Goal: Transaction & Acquisition: Purchase product/service

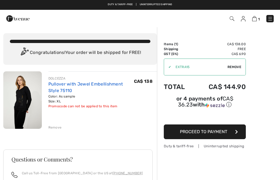
click at [67, 85] on link "Pullover with Jewel Embellishment Style 75110" at bounding box center [85, 88] width 75 height 12
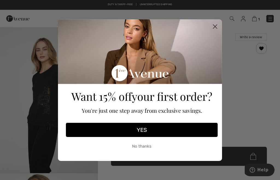
click at [216, 29] on circle "Close dialog" at bounding box center [214, 26] width 9 height 9
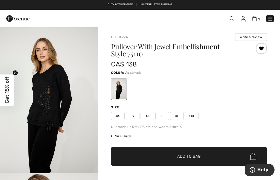
click at [244, 20] on img at bounding box center [243, 18] width 5 height 5
click at [244, 21] on img at bounding box center [243, 18] width 5 height 5
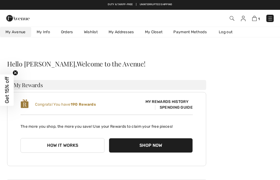
click at [64, 35] on link "Orders" at bounding box center [66, 32] width 23 height 10
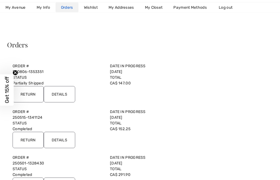
scroll to position [19, 0]
click at [62, 96] on input "Details" at bounding box center [59, 94] width 31 height 16
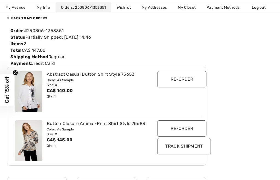
scroll to position [56, 0]
click at [94, 76] on div "Abstract Casual Button Shirt Style 75653" at bounding box center [99, 74] width 104 height 7
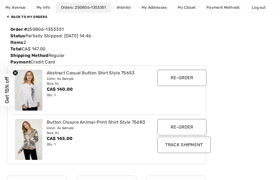
scroll to position [58, 0]
click at [28, 142] on img at bounding box center [28, 139] width 27 height 41
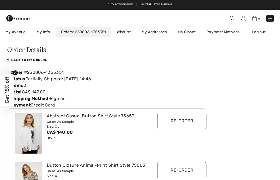
scroll to position [16, 0]
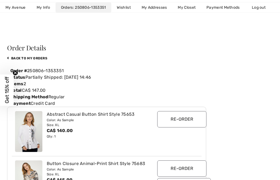
click at [29, 134] on img at bounding box center [28, 131] width 27 height 41
click at [59, 119] on div "Color: As Sample" at bounding box center [99, 120] width 104 height 5
click at [123, 117] on div "Abstract Casual Button Shirt Style 75653" at bounding box center [99, 114] width 104 height 7
click at [62, 115] on div "Abstract Casual Button Shirt Style 75653" at bounding box center [99, 114] width 104 height 7
click at [35, 131] on img at bounding box center [28, 131] width 27 height 41
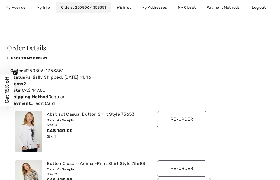
click at [31, 131] on img at bounding box center [28, 131] width 27 height 41
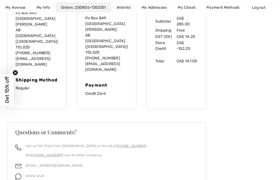
scroll to position [262, 0]
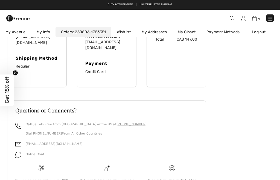
click at [29, 151] on div "Online Chat" at bounding box center [32, 156] width 23 height 10
click at [16, 152] on img at bounding box center [18, 155] width 6 height 6
click at [20, 152] on img at bounding box center [18, 155] width 6 height 6
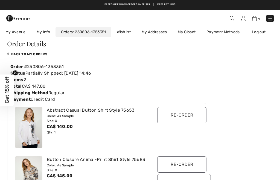
scroll to position [11, 0]
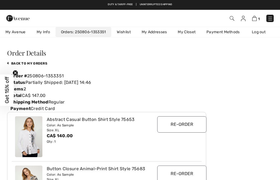
click at [231, 22] on div "1 Checkout" at bounding box center [197, 18] width 161 height 11
click at [233, 21] on img at bounding box center [231, 18] width 5 height 5
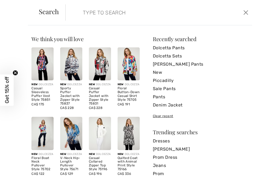
click at [69, 129] on img at bounding box center [71, 133] width 22 height 33
click at [70, 127] on img at bounding box center [71, 133] width 22 height 33
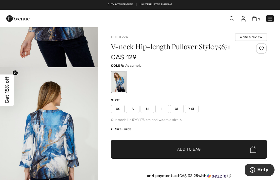
click at [264, 169] on span "Help" at bounding box center [262, 170] width 11 height 5
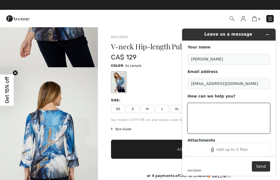
click at [264, 117] on textarea "How can we help you?" at bounding box center [228, 118] width 82 height 31
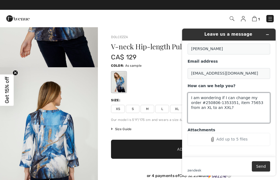
scroll to position [10, 0]
type textarea "I am wondering if I can change my order #250806-1353351, item 75653 from an XL …"
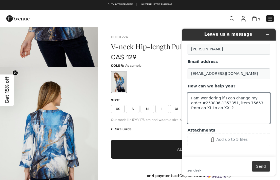
click at [265, 167] on button "Send" at bounding box center [260, 167] width 18 height 10
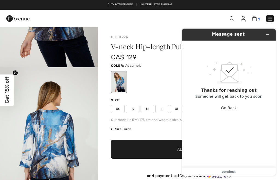
click at [252, 21] on img at bounding box center [254, 18] width 5 height 5
click at [255, 21] on img at bounding box center [254, 18] width 5 height 5
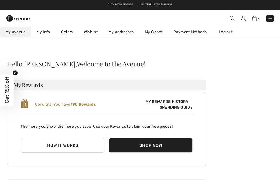
click at [241, 20] on img at bounding box center [243, 18] width 5 height 5
click at [66, 33] on link "Orders" at bounding box center [66, 32] width 23 height 10
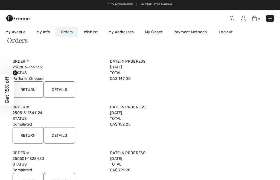
scroll to position [23, 0]
click at [60, 91] on input "Details" at bounding box center [59, 90] width 31 height 16
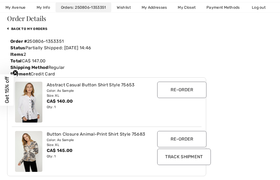
scroll to position [46, 0]
click at [30, 100] on img at bounding box center [28, 102] width 27 height 41
click at [58, 88] on div "Color: As Sample" at bounding box center [99, 90] width 104 height 5
click at [117, 85] on div "Abstract Casual Button Shirt Style 75653" at bounding box center [99, 85] width 104 height 7
click at [117, 87] on div "Abstract Casual Button Shirt Style 75653" at bounding box center [99, 85] width 104 height 7
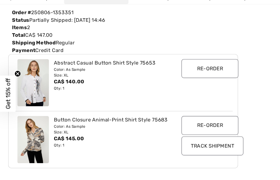
scroll to position [75, 0]
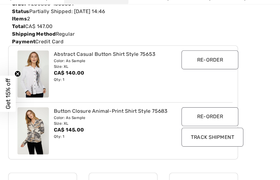
click at [201, 123] on input "Track Shipment" at bounding box center [183, 128] width 53 height 16
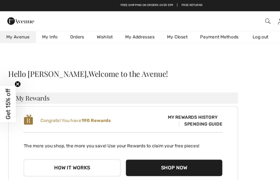
click at [67, 34] on link "Orders" at bounding box center [66, 32] width 23 height 10
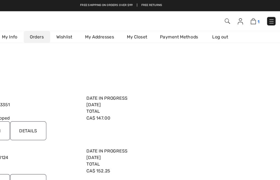
click at [252, 21] on img at bounding box center [254, 18] width 5 height 5
click at [256, 18] on img at bounding box center [254, 18] width 5 height 5
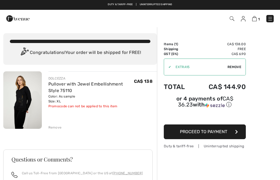
click at [23, 108] on img at bounding box center [22, 101] width 38 height 58
click at [23, 109] on img at bounding box center [22, 101] width 38 height 58
click at [72, 84] on link "Pullover with Jewel Embellishment Style 75110" at bounding box center [85, 88] width 75 height 12
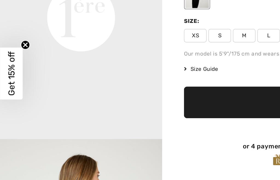
scroll to position [295, 0]
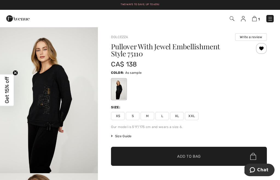
click at [244, 20] on img at bounding box center [243, 18] width 5 height 5
click at [245, 20] on img at bounding box center [243, 18] width 5 height 5
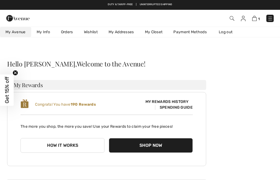
click at [68, 35] on link "Orders" at bounding box center [66, 32] width 23 height 10
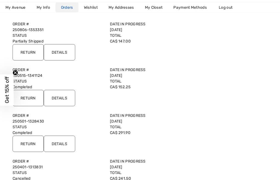
scroll to position [62, 0]
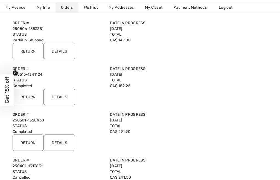
click at [59, 145] on input "Details" at bounding box center [59, 143] width 31 height 16
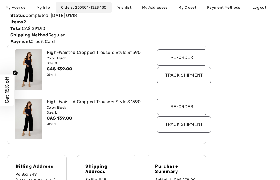
scroll to position [80, 0]
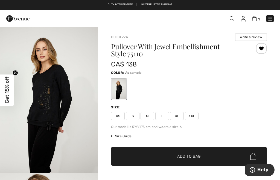
click at [244, 20] on img at bounding box center [243, 18] width 5 height 5
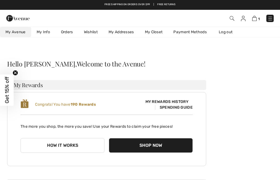
click at [69, 33] on link "Orders" at bounding box center [66, 32] width 23 height 10
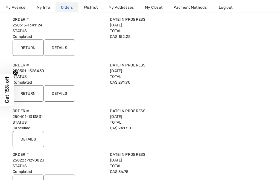
scroll to position [112, 0]
click at [59, 97] on input "Details" at bounding box center [59, 93] width 31 height 16
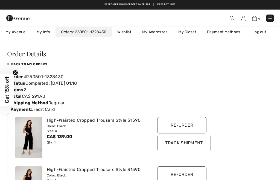
scroll to position [0, 0]
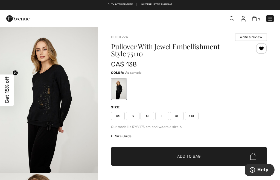
click at [245, 21] on img at bounding box center [243, 18] width 5 height 5
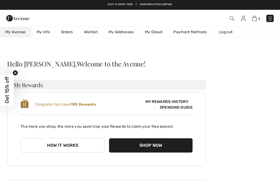
click at [233, 20] on img at bounding box center [231, 18] width 5 height 5
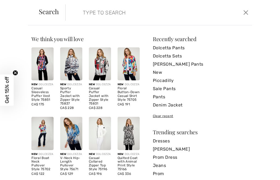
click at [165, 12] on input "search" at bounding box center [140, 12] width 122 height 16
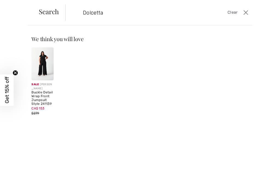
type input "Dolcetta"
click at [130, 12] on input "Dolcetta" at bounding box center [140, 12] width 122 height 16
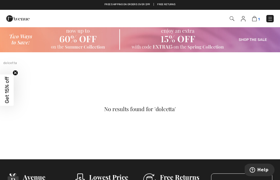
click at [255, 21] on img at bounding box center [254, 18] width 5 height 5
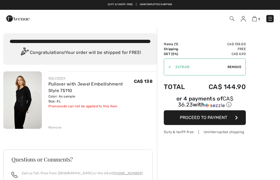
checkbox input "true"
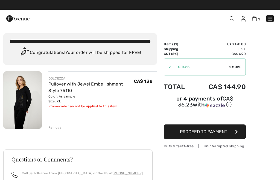
click at [232, 19] on img at bounding box center [231, 18] width 5 height 5
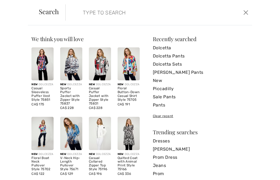
click at [164, 16] on input "search" at bounding box center [140, 12] width 122 height 16
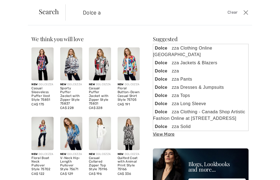
type input "Dolce a"
click at [104, 16] on input "Dolce a" at bounding box center [140, 12] width 122 height 16
click at [158, 14] on input "Dolce a" at bounding box center [140, 12] width 122 height 16
click at [157, 12] on input "Dolce a" at bounding box center [140, 12] width 122 height 16
click at [232, 12] on span "Clear" at bounding box center [232, 13] width 10 height 6
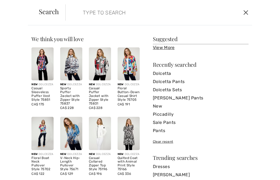
click at [246, 12] on button "Close" at bounding box center [246, 12] width 8 height 9
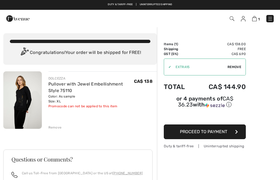
click at [246, 14] on div "1 Checkout" at bounding box center [197, 18] width 161 height 11
click at [110, 14] on div at bounding box center [59, 18] width 115 height 15
click at [114, 13] on div at bounding box center [59, 18] width 115 height 15
click at [136, 21] on span "1" at bounding box center [197, 18] width 152 height 7
click at [228, 18] on span "1" at bounding box center [197, 18] width 152 height 7
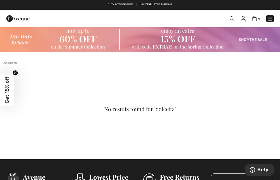
click at [233, 18] on img at bounding box center [231, 18] width 5 height 5
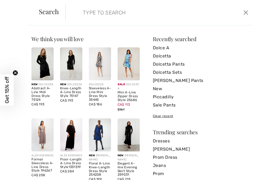
click at [150, 11] on input "search" at bounding box center [140, 12] width 122 height 16
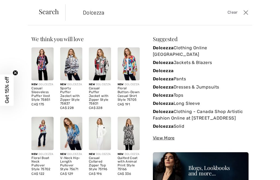
type input "Dolcezza"
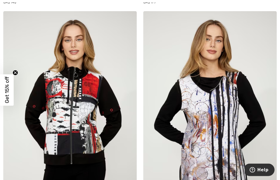
scroll to position [4068, 0]
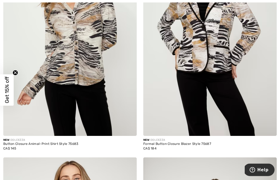
scroll to position [725, 0]
click at [82, 56] on img at bounding box center [69, 36] width 133 height 200
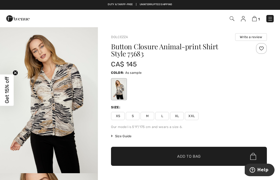
click at [193, 116] on span "XXL" at bounding box center [192, 116] width 14 height 8
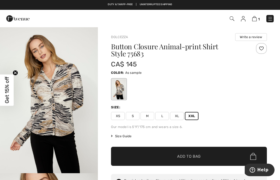
click at [217, 158] on span "✔ Added to Bag Add to Bag" at bounding box center [189, 156] width 156 height 19
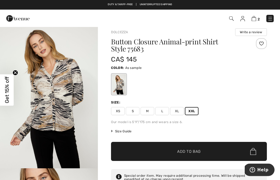
scroll to position [4, 0]
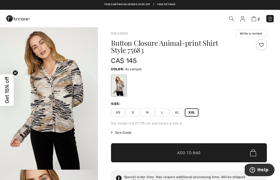
click at [229, 156] on span "✔ Added to Bag Add to Bag" at bounding box center [189, 153] width 156 height 19
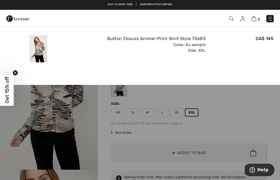
scroll to position [0, 0]
click at [254, 21] on img at bounding box center [253, 18] width 5 height 5
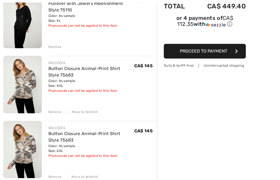
scroll to position [81, 0]
click at [55, 179] on div "Remove" at bounding box center [54, 177] width 13 height 5
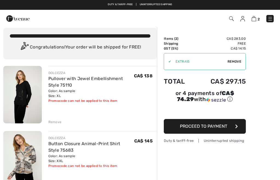
scroll to position [0, 0]
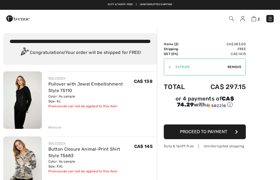
click at [244, 20] on img at bounding box center [242, 18] width 5 height 5
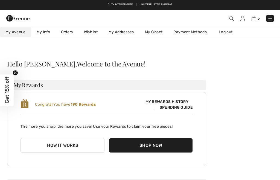
click at [72, 33] on link "Orders" at bounding box center [66, 32] width 23 height 10
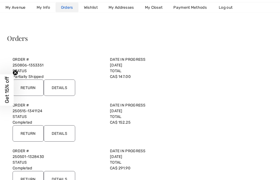
scroll to position [26, 0]
click at [32, 85] on input "Return" at bounding box center [28, 87] width 31 height 16
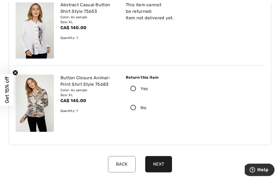
scroll to position [97, 0]
click at [134, 89] on icon at bounding box center [133, 89] width 14 height 6
click at [148, 89] on input "Yes" at bounding box center [150, 89] width 4 height 16
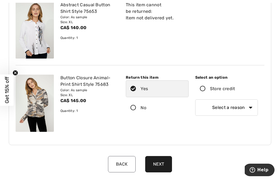
click at [251, 109] on select "Select a reason I received the wrong product or size My order arrived too late …" at bounding box center [226, 108] width 63 height 16
select select "6"
click at [161, 165] on button "Next" at bounding box center [158, 164] width 27 height 16
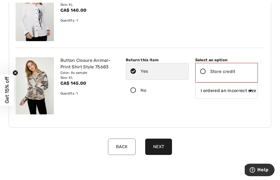
click at [204, 72] on icon at bounding box center [202, 72] width 14 height 6
click at [235, 72] on input "Store credit" at bounding box center [237, 72] width 4 height 16
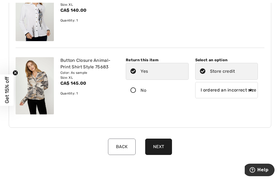
click at [162, 145] on button "Next" at bounding box center [158, 147] width 27 height 16
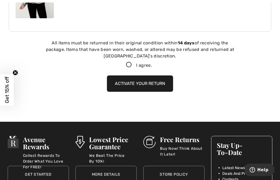
scroll to position [218, 0]
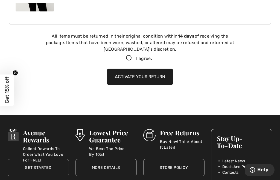
click at [129, 59] on icon at bounding box center [128, 58] width 14 height 6
click at [152, 59] on input "I agree." at bounding box center [154, 59] width 4 height 4
checkbox input "true"
click at [160, 76] on button "Activate your return" at bounding box center [140, 77] width 66 height 16
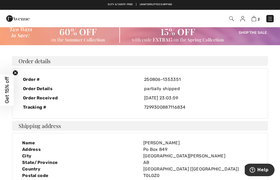
scroll to position [0, 0]
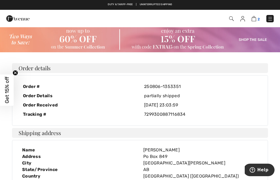
click at [254, 21] on img at bounding box center [253, 18] width 5 height 5
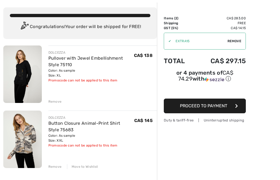
scroll to position [26, 0]
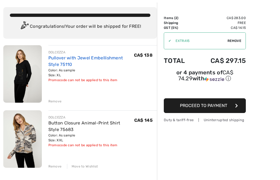
click at [102, 58] on link "Pullover with Jewel Embellishment Style 75110" at bounding box center [85, 62] width 75 height 12
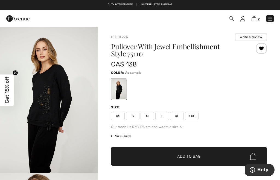
click at [198, 118] on span "XXL" at bounding box center [192, 116] width 14 height 8
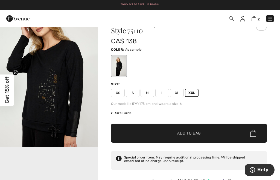
scroll to position [23, 0]
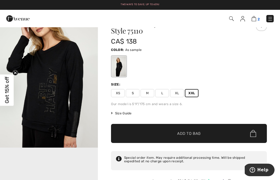
click at [255, 18] on img at bounding box center [253, 18] width 5 height 5
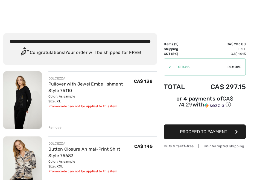
scroll to position [15, 0]
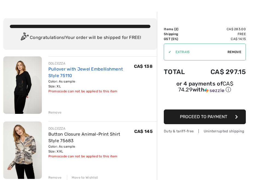
click at [92, 71] on link "Pullover with Jewel Embellishment Style 75110" at bounding box center [85, 73] width 75 height 12
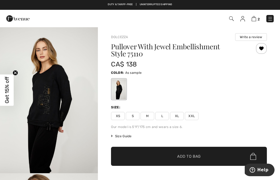
click at [190, 117] on span "XXL" at bounding box center [192, 116] width 14 height 8
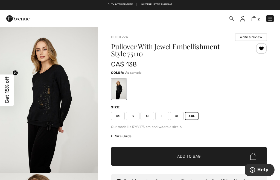
click at [213, 156] on span "✔ Added to Bag Add to Bag" at bounding box center [189, 156] width 156 height 19
click at [255, 18] on img at bounding box center [253, 18] width 5 height 5
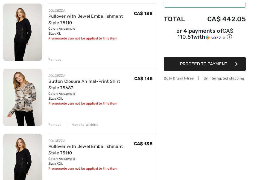
scroll to position [68, 0]
click at [58, 60] on div "Remove" at bounding box center [54, 59] width 13 height 5
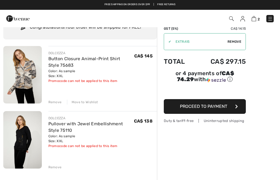
scroll to position [25, 0]
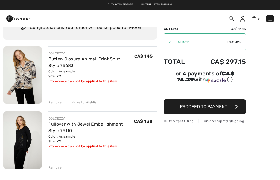
click at [228, 110] on button "Proceed to Payment" at bounding box center [205, 107] width 82 height 15
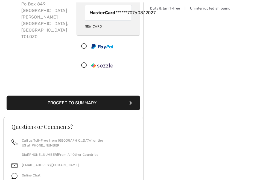
click at [101, 111] on button "Proceed to Summary" at bounding box center [73, 103] width 133 height 15
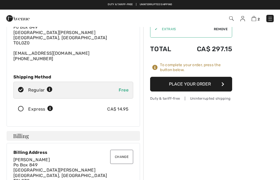
click at [203, 85] on button "Place Your Order" at bounding box center [191, 84] width 82 height 15
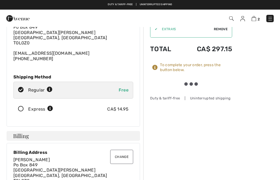
scroll to position [38, 0]
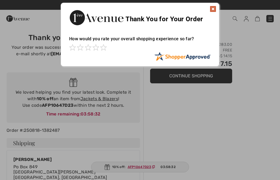
click at [210, 11] on img at bounding box center [212, 9] width 7 height 7
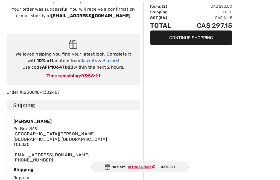
scroll to position [38, 0]
click at [107, 60] on link "Jackets & Blazers" at bounding box center [99, 60] width 38 height 5
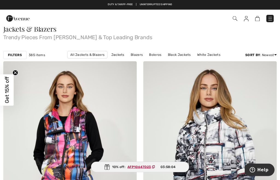
scroll to position [38, 0]
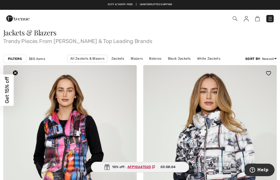
click at [252, 137] on img at bounding box center [209, 165] width 133 height 200
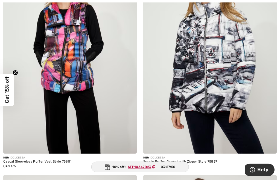
scroll to position [149, 0]
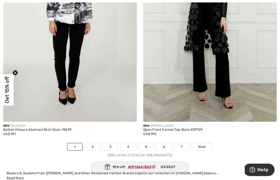
scroll to position [4060, 0]
click at [96, 144] on link "2" at bounding box center [92, 147] width 15 height 7
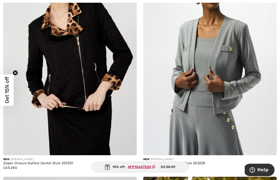
click at [147, 169] on ins "AFP10647D23" at bounding box center [138, 167] width 23 height 4
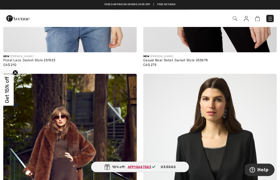
scroll to position [2526, 0]
